Goal: Task Accomplishment & Management: Manage account settings

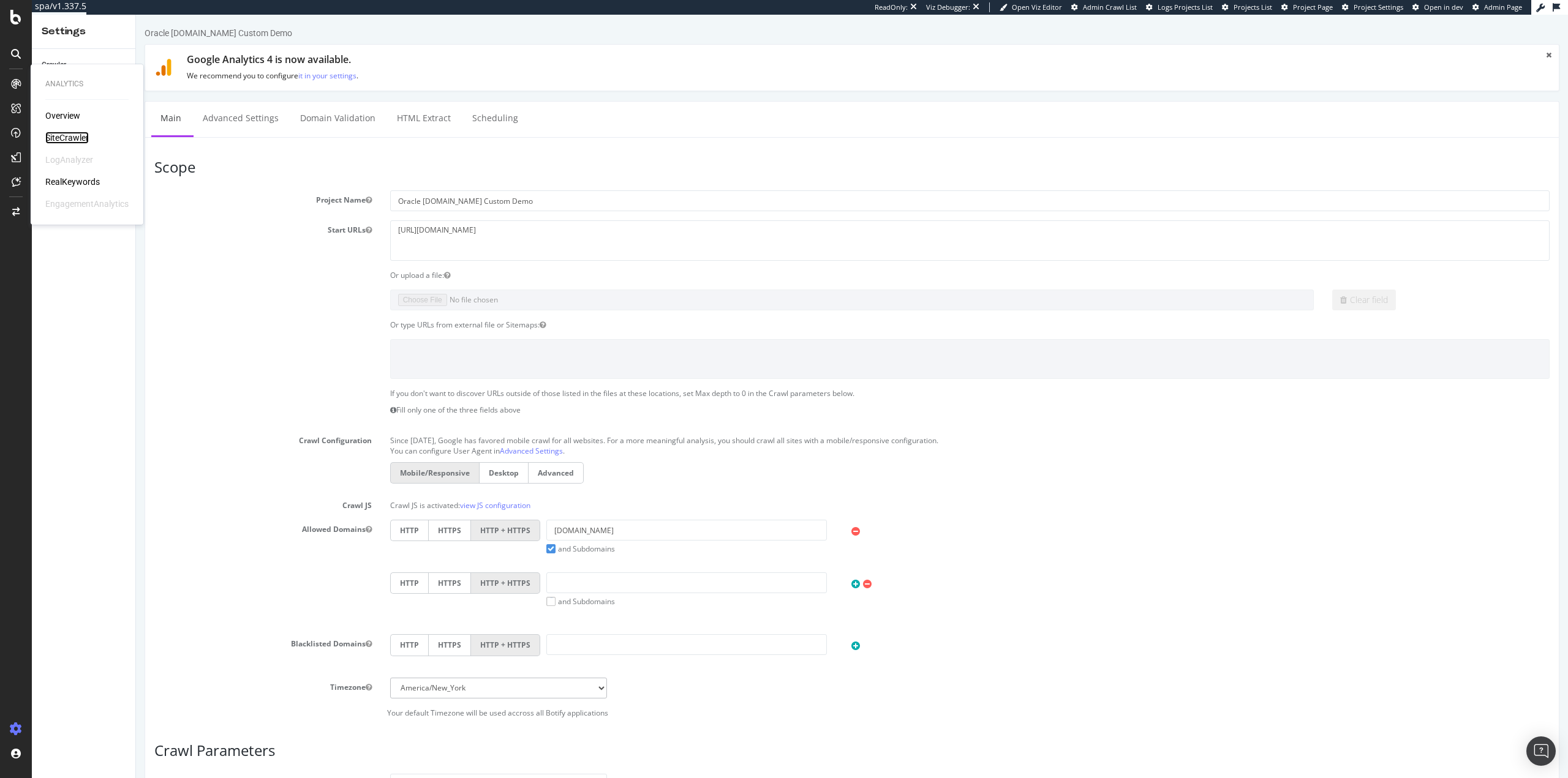
click at [84, 141] on div "SiteCrawler" at bounding box center [66, 138] width 43 height 13
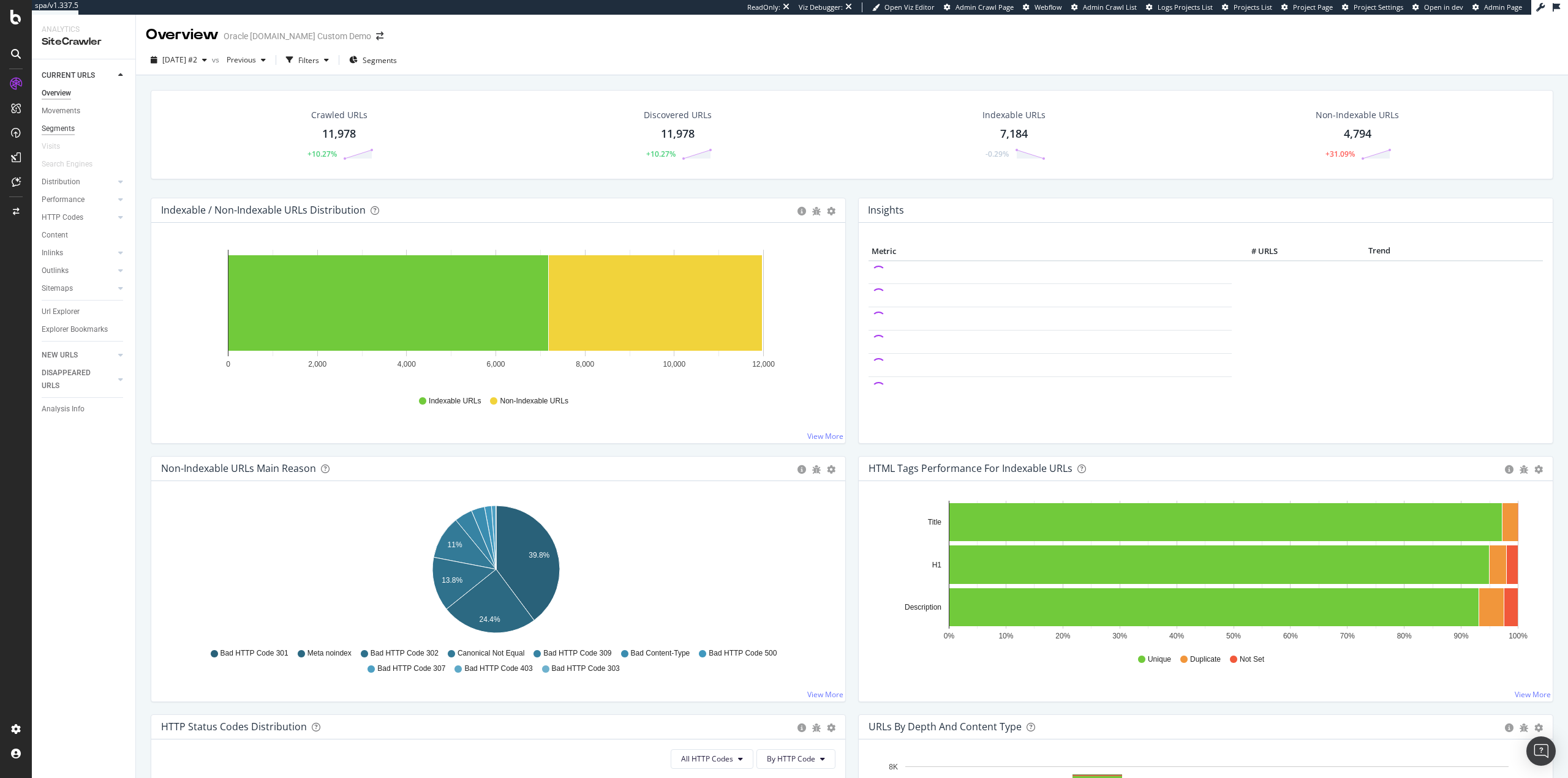
click at [58, 132] on div "Segments" at bounding box center [58, 128] width 33 height 13
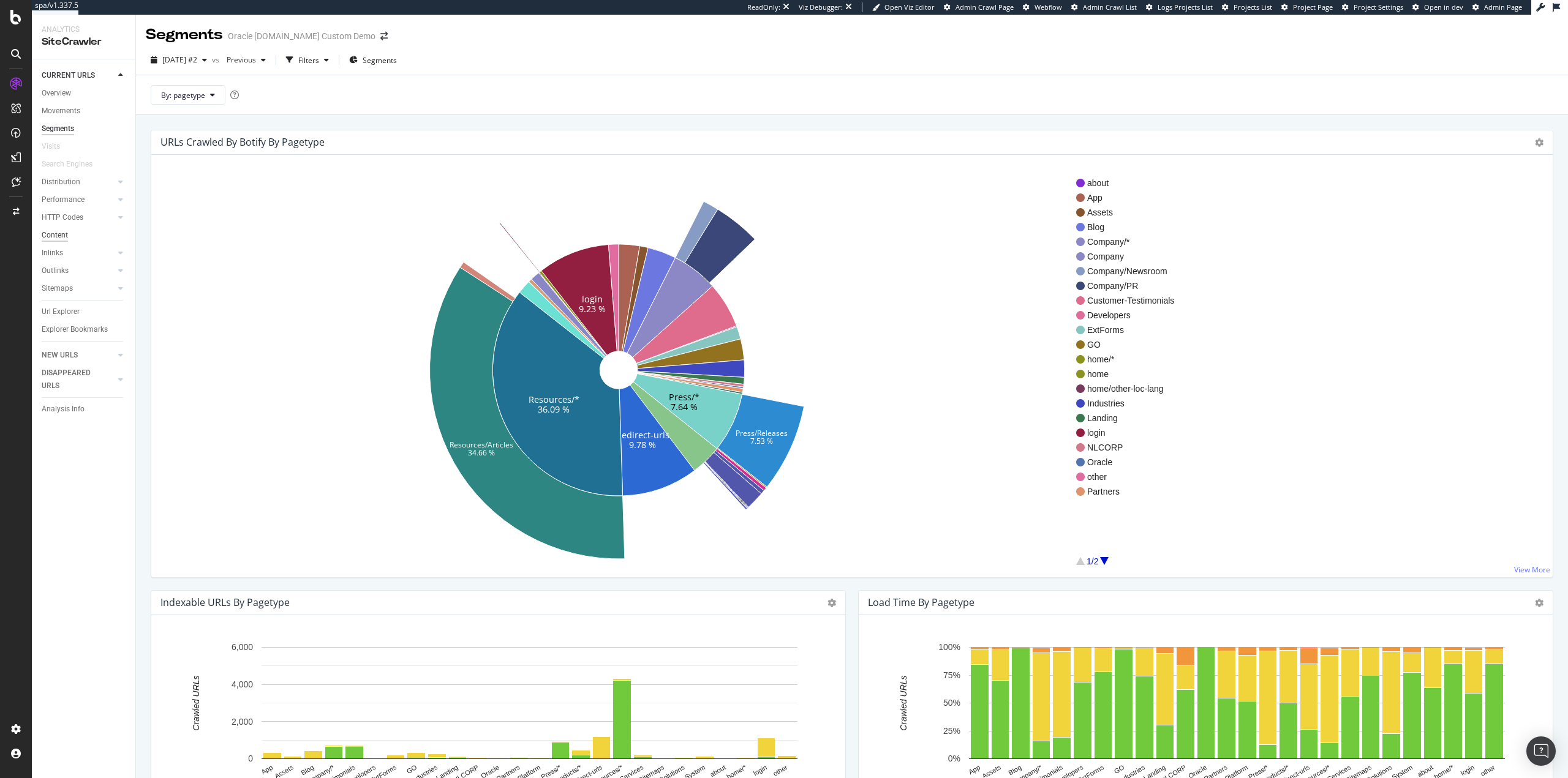
click at [63, 234] on div "Content" at bounding box center [54, 235] width 26 height 13
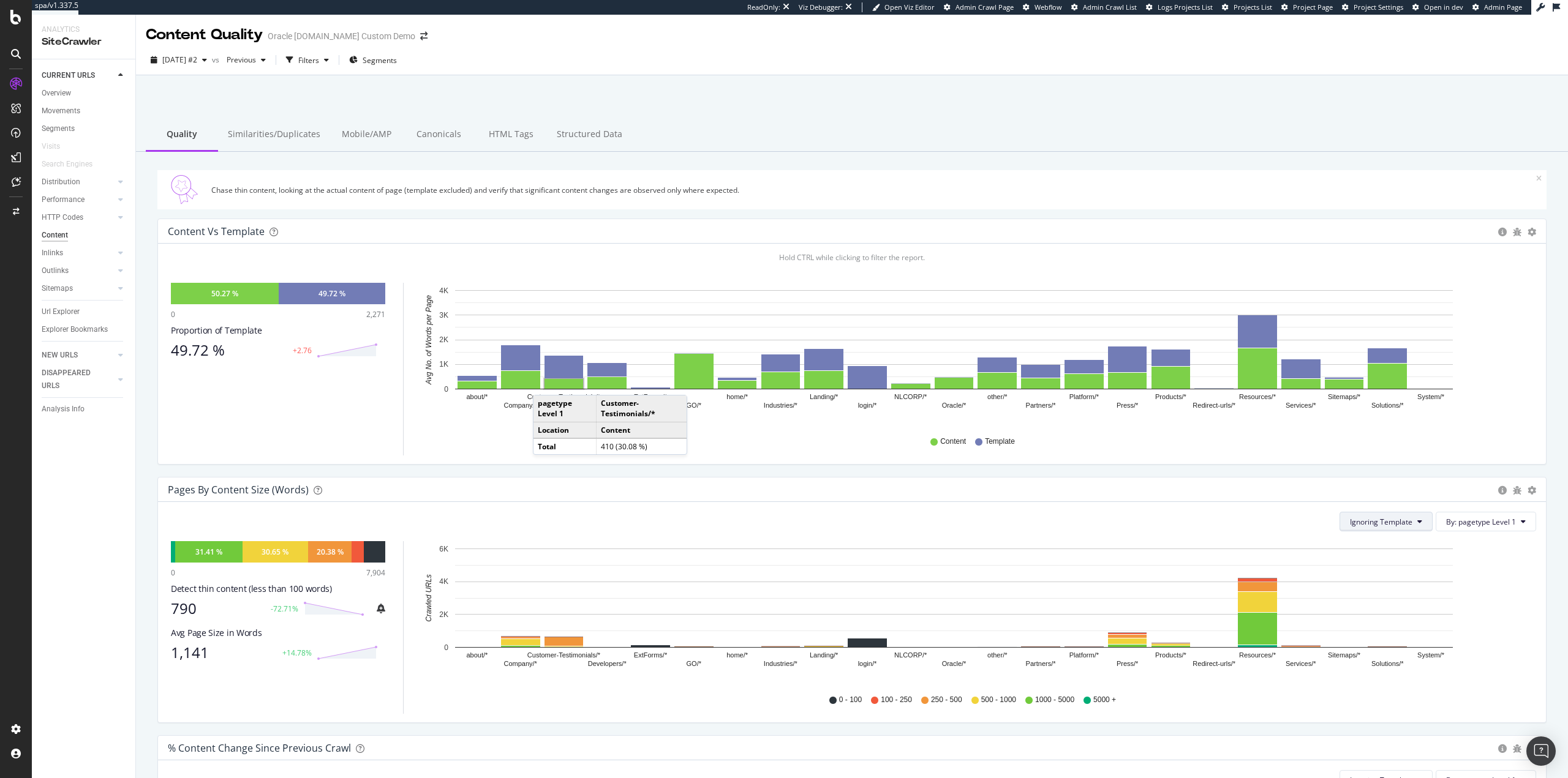
click at [1387, 520] on span "Ignoring Template" at bounding box center [1381, 522] width 63 height 11
click at [1389, 568] on span "Ignoring Nothing" at bounding box center [1374, 569] width 65 height 11
drag, startPoint x: 58, startPoint y: 603, endPoint x: 71, endPoint y: 597, distance: 14.3
click at [58, 603] on div "CURRENT URLS Overview Movements Segments Visits Search Engines Distribution Top…" at bounding box center [83, 419] width 103 height 719
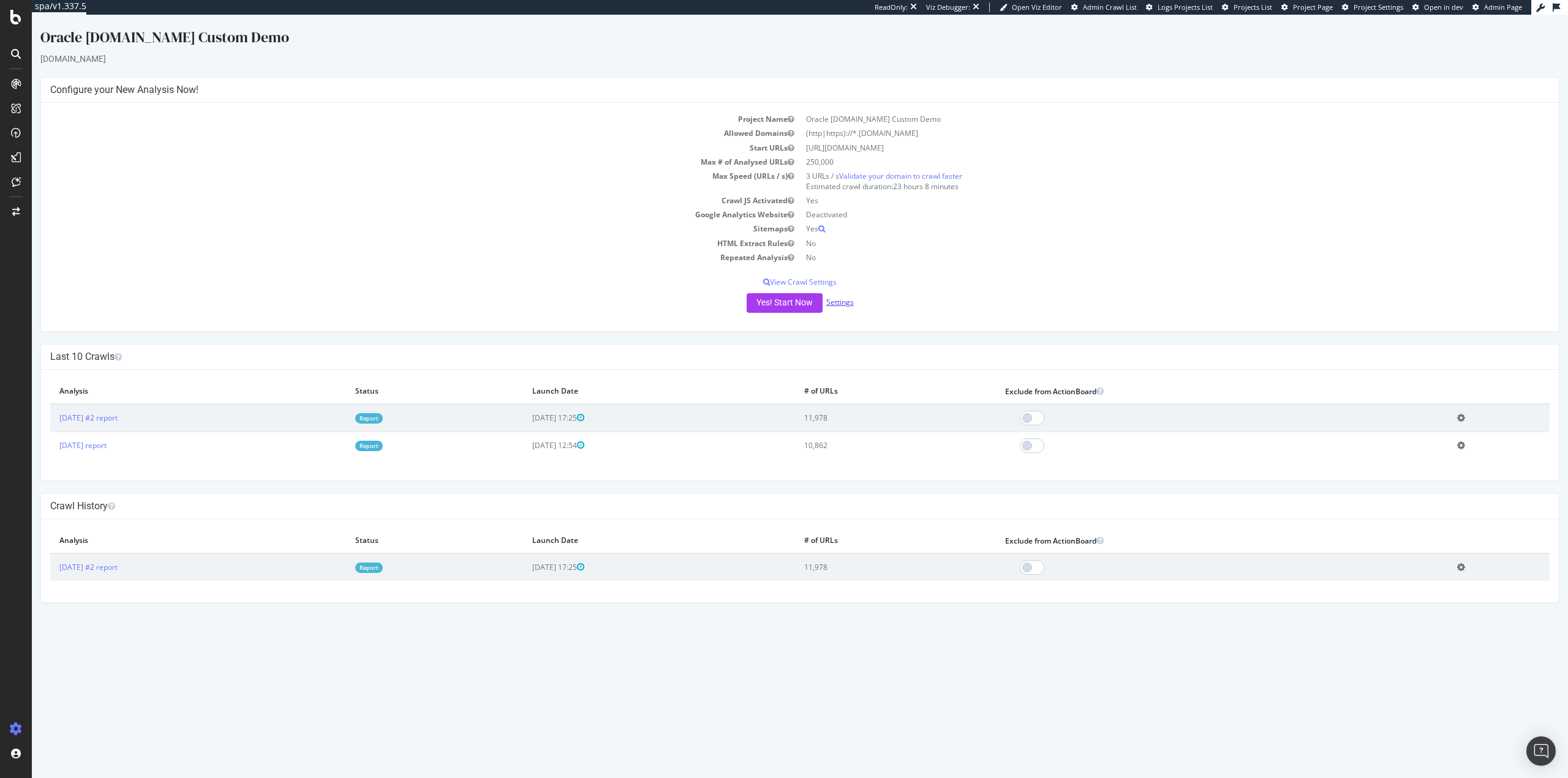
click at [843, 305] on link "Settings" at bounding box center [839, 303] width 28 height 11
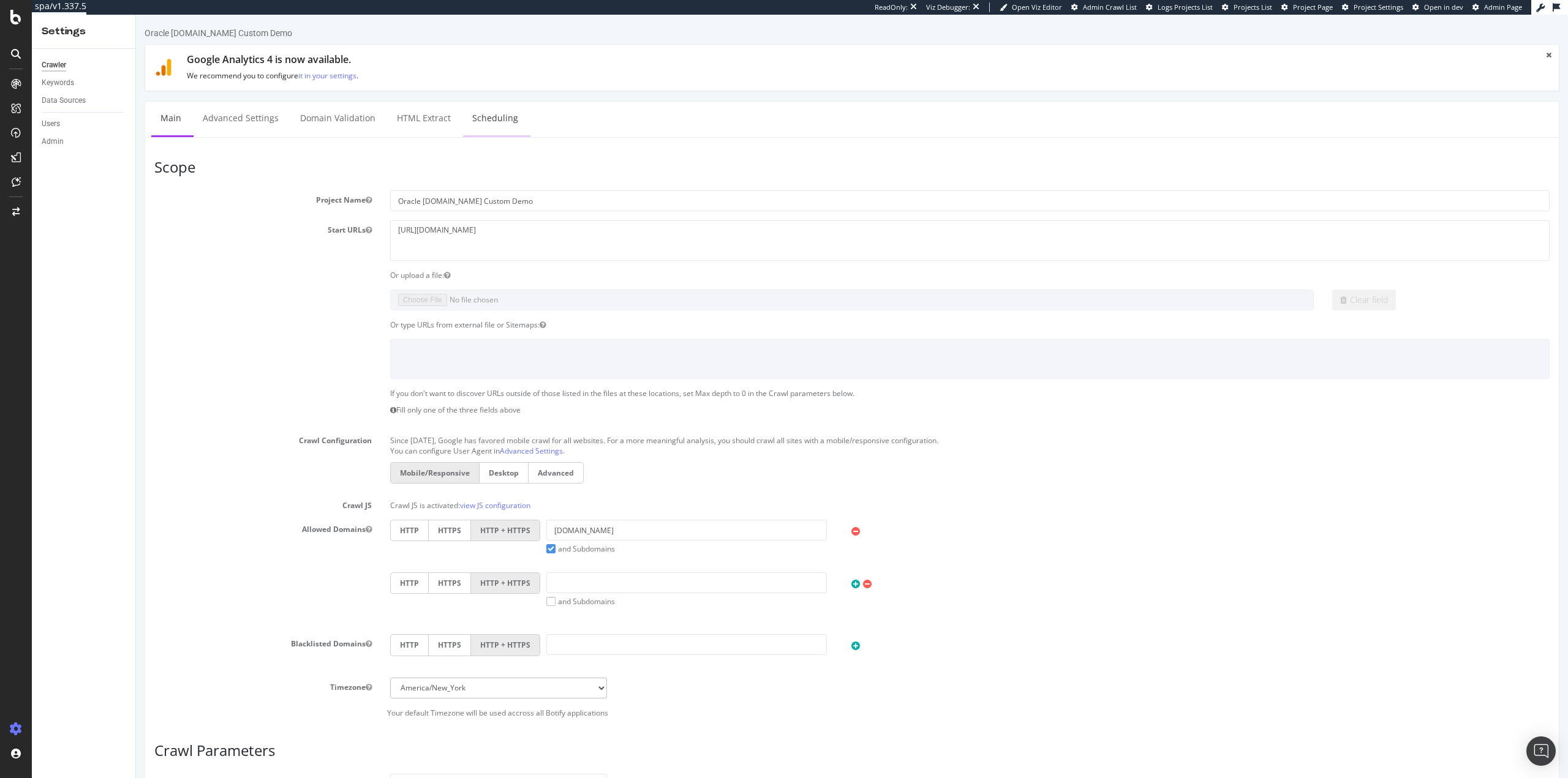
click at [492, 121] on link "Scheduling" at bounding box center [495, 118] width 65 height 33
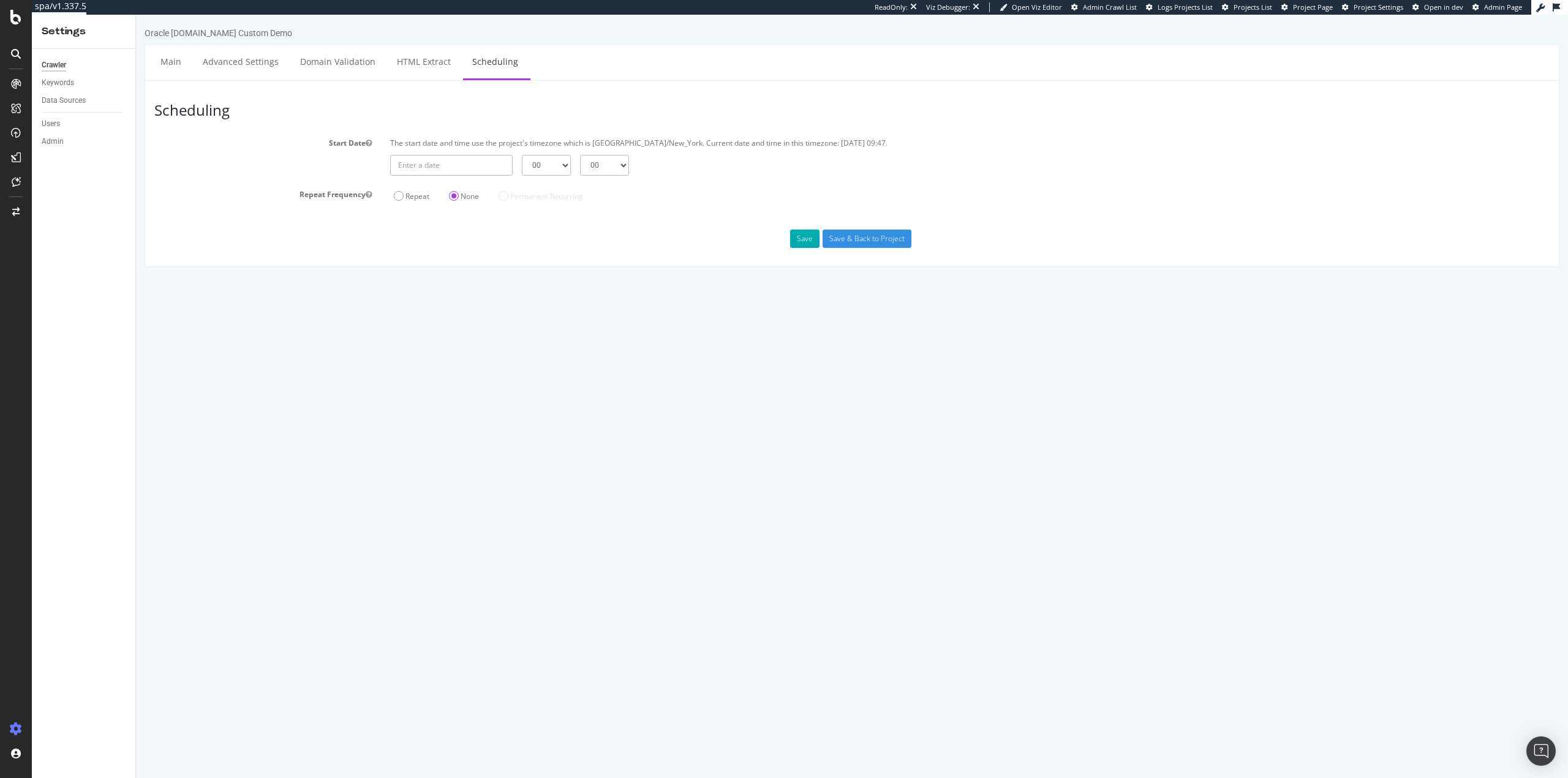
type input "2025-08-29"
click at [451, 168] on input "2025-08-29" at bounding box center [451, 164] width 122 height 21
click at [553, 305] on td "29" at bounding box center [547, 304] width 26 height 18
click at [569, 166] on select "00 01 02 03 04 05 06 07 08 09 10 11 12 13 14 15 16 17 18 19 20 21 22 23" at bounding box center [546, 164] width 49 height 21
select select "12"
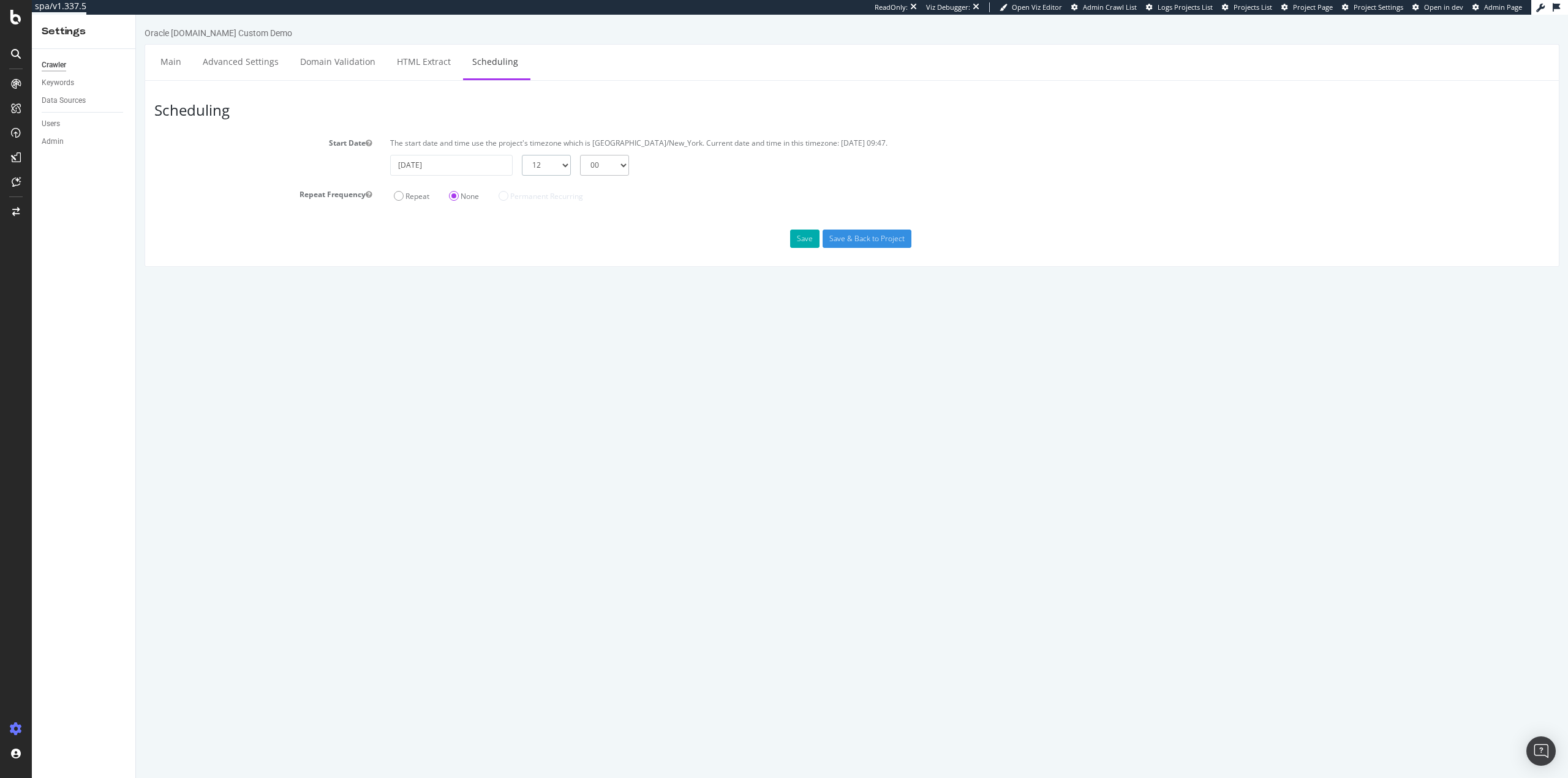
click at [522, 155] on select "00 01 02 03 04 05 06 07 08 09 10 11 12 13 14 15 16 17 18 19 20 21 22 23" at bounding box center [546, 164] width 49 height 21
click at [616, 172] on select "00 15 30 45" at bounding box center [604, 164] width 49 height 21
select select "15"
click at [580, 155] on select "00 15 30 45" at bounding box center [604, 164] width 49 height 21
click at [878, 239] on input "Save & Back to Project" at bounding box center [866, 239] width 89 height 18
